Goal: Task Accomplishment & Management: Complete application form

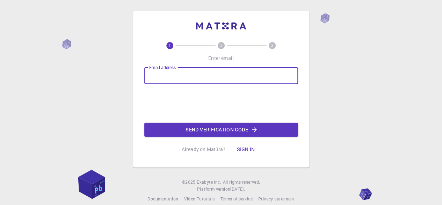
type input "nayaka.magani@ui.ac.id"
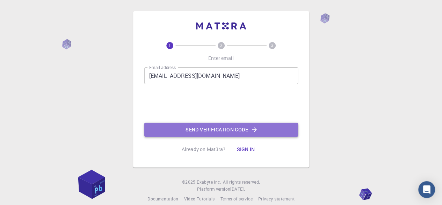
click at [201, 128] on button "Send verification code" at bounding box center [221, 129] width 154 height 14
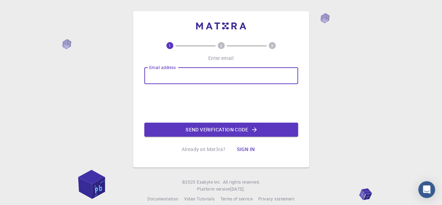
click at [192, 80] on input "Email address" at bounding box center [221, 75] width 154 height 17
